Goal: Transaction & Acquisition: Purchase product/service

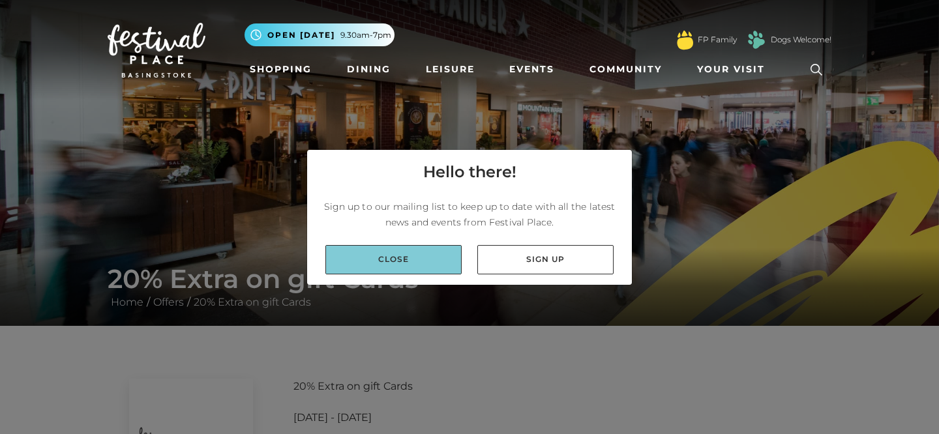
click at [408, 255] on link "Close" at bounding box center [393, 259] width 136 height 29
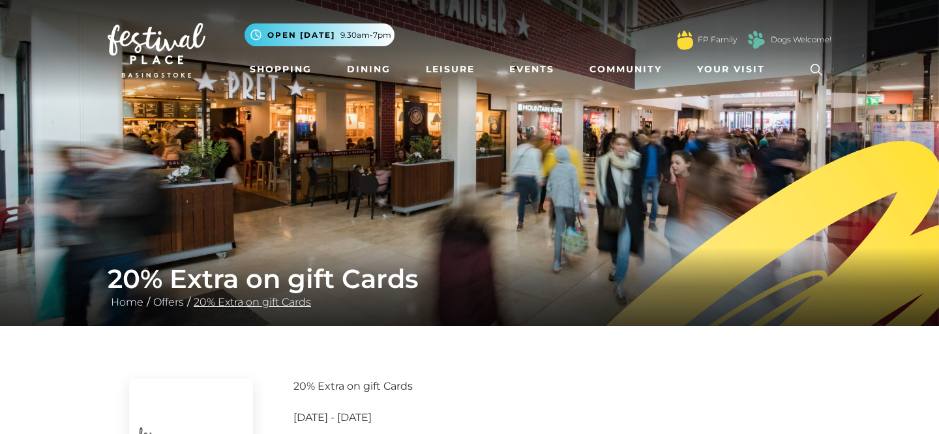
click at [253, 307] on link "20% Extra on gift Cards" at bounding box center [252, 302] width 124 height 12
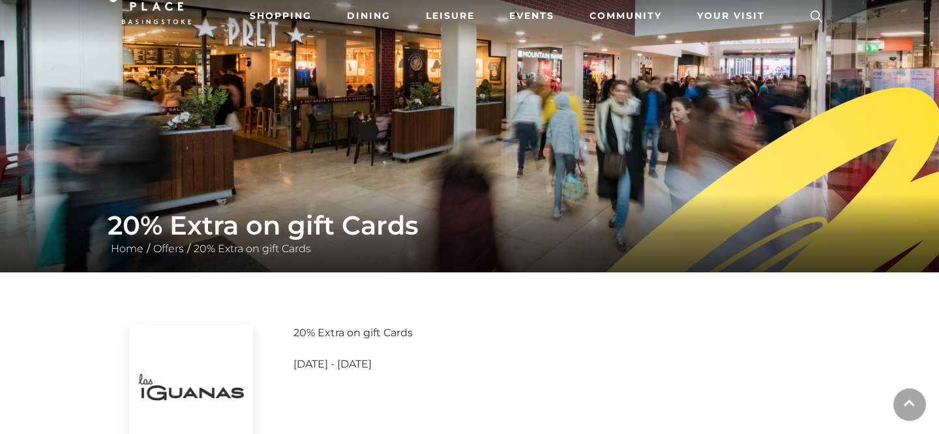
scroll to position [91, 0]
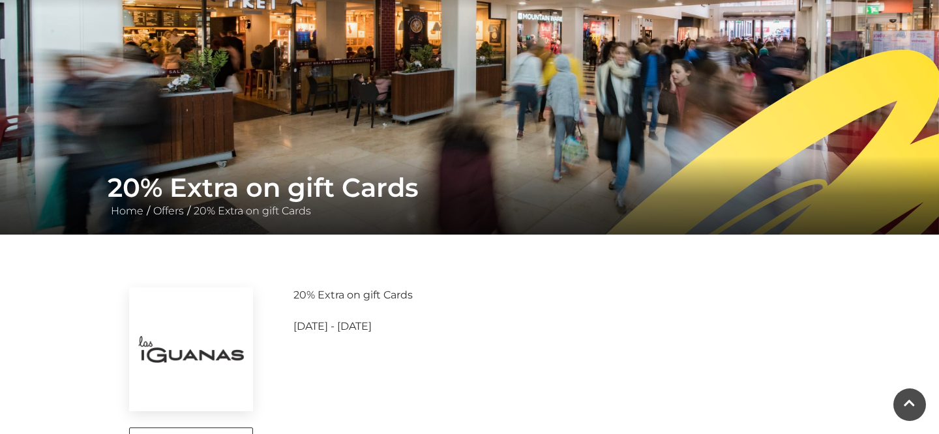
click at [197, 350] on img at bounding box center [191, 350] width 124 height 124
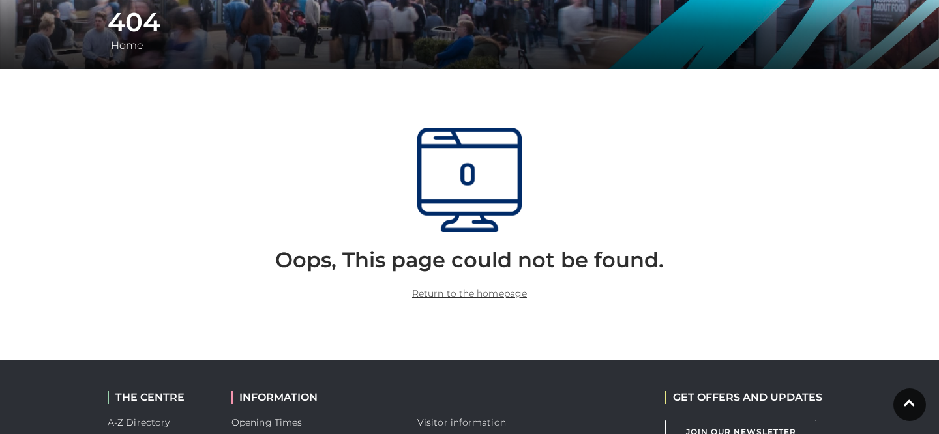
scroll to position [260, 0]
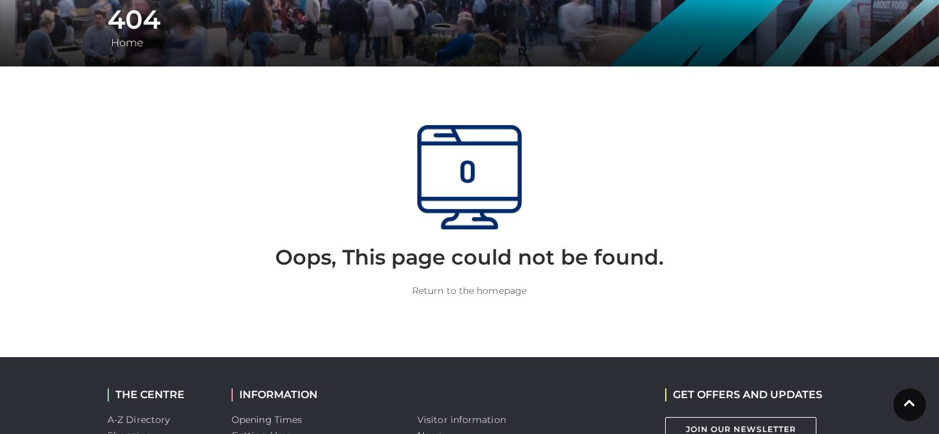
click at [484, 289] on link "Return to the homepage" at bounding box center [469, 291] width 115 height 12
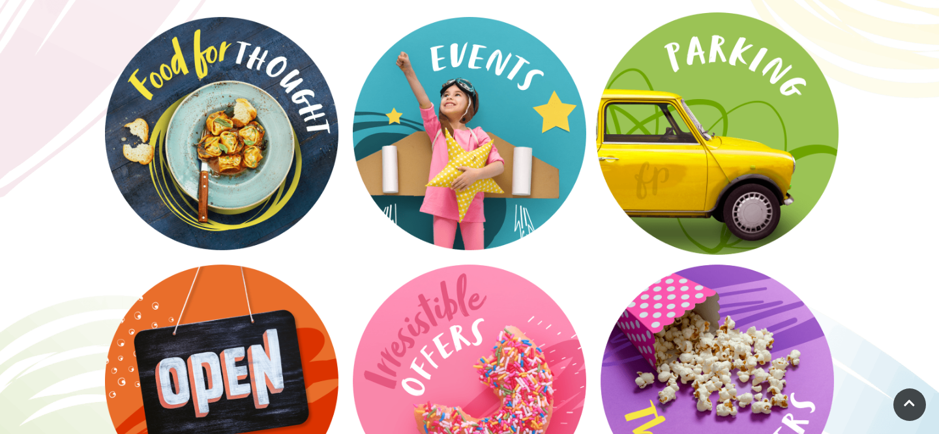
scroll to position [1753, 0]
